Goal: Complete application form

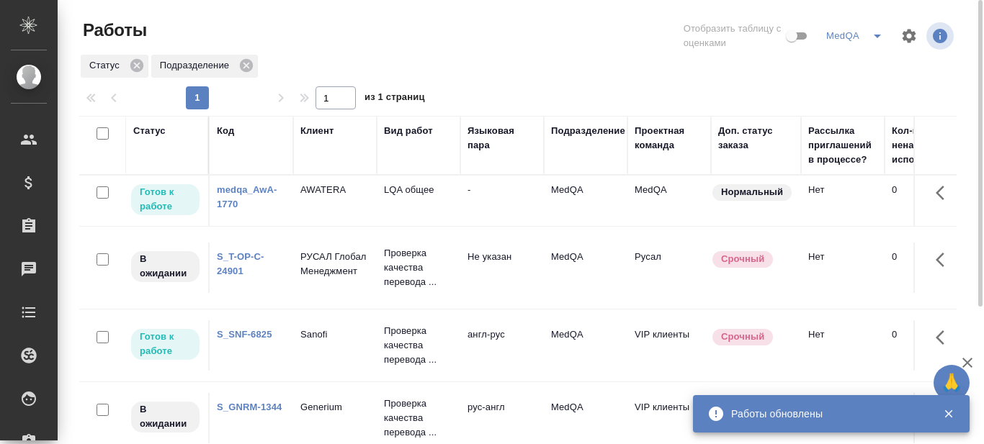
click at [231, 255] on link "S_T-OP-C-24901" at bounding box center [241, 263] width 48 height 25
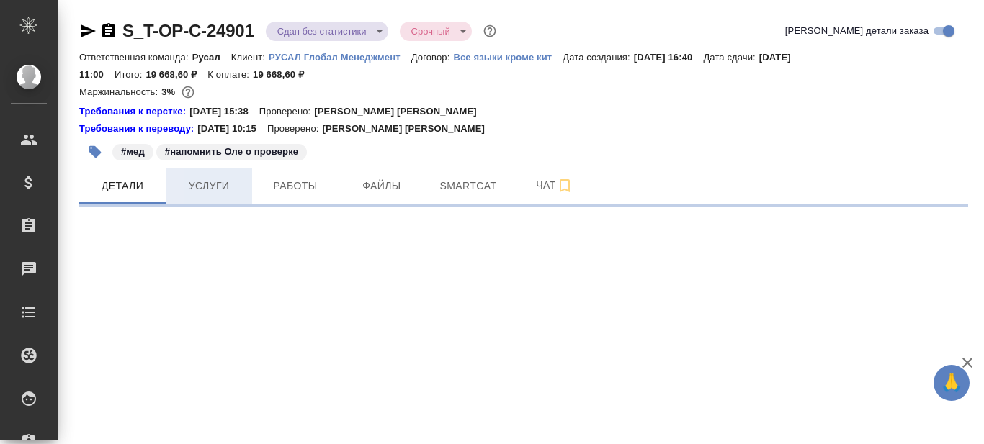
select select "RU"
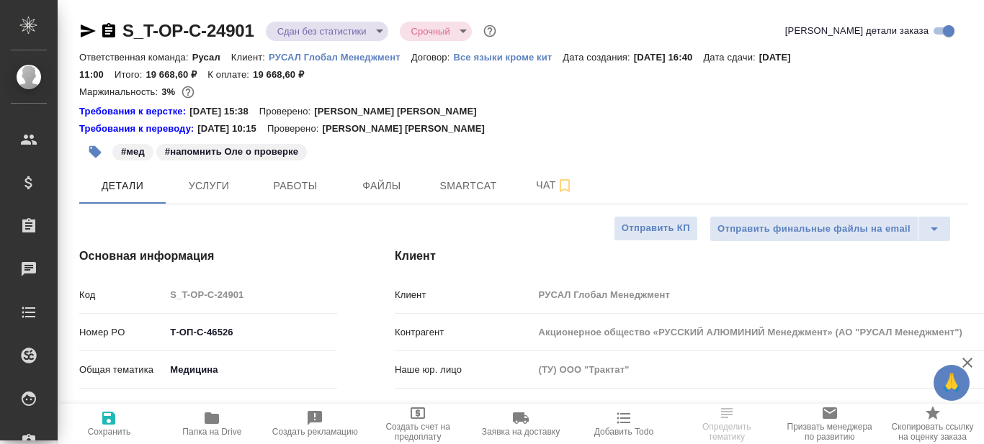
type textarea "x"
type input "Русал"
type textarea "x"
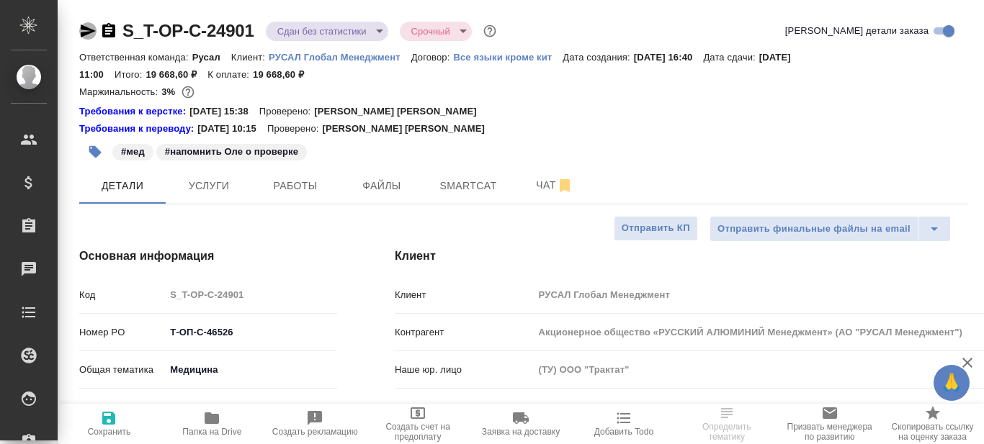
type textarea "x"
type input "Журавлева Александра"
type input "Авдеенко Кирилл"
click at [84, 32] on icon "button" at bounding box center [87, 30] width 17 height 17
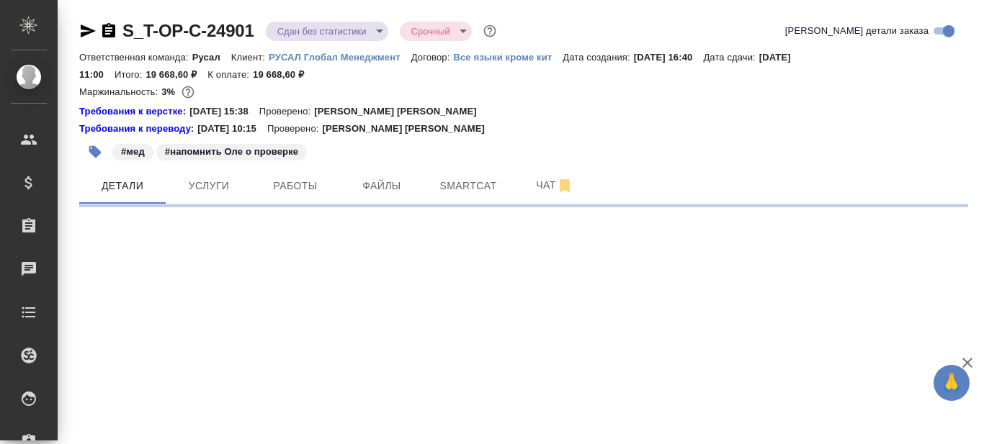
select select "RU"
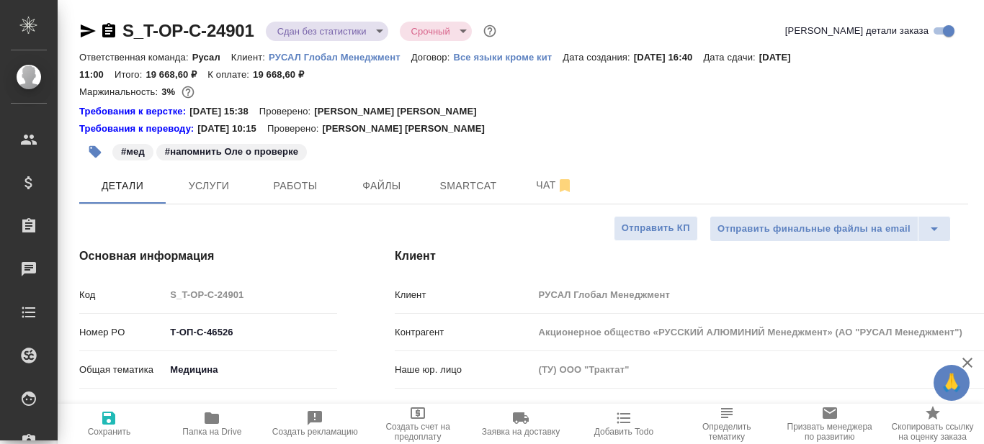
type textarea "x"
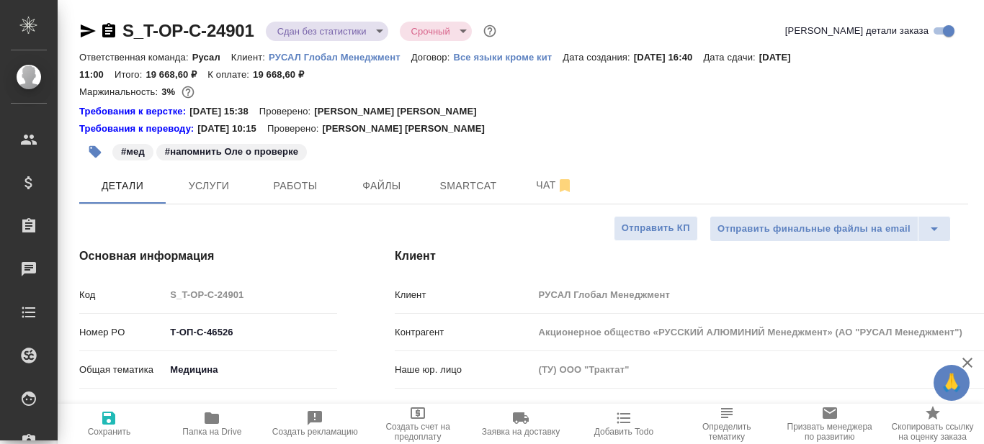
type textarea "x"
